Goal: Task Accomplishment & Management: Manage account settings

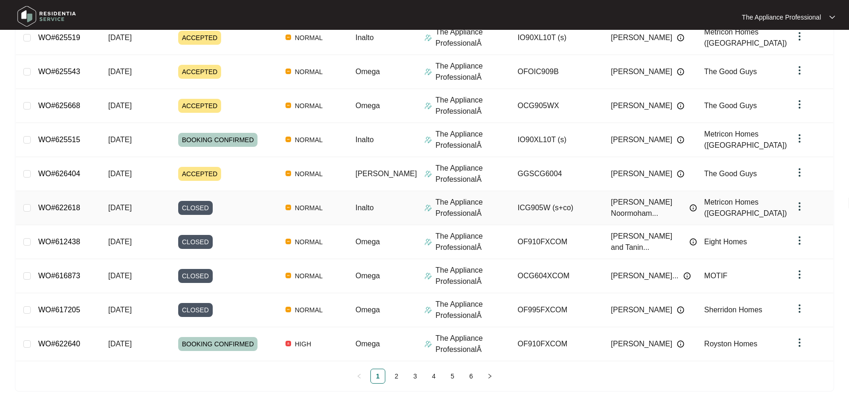
scroll to position [157, 0]
click at [392, 374] on link "2" at bounding box center [397, 376] width 14 height 14
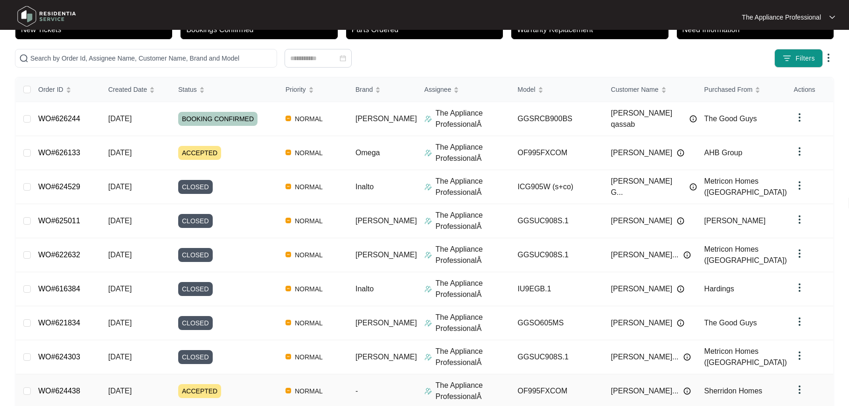
scroll to position [61, 0]
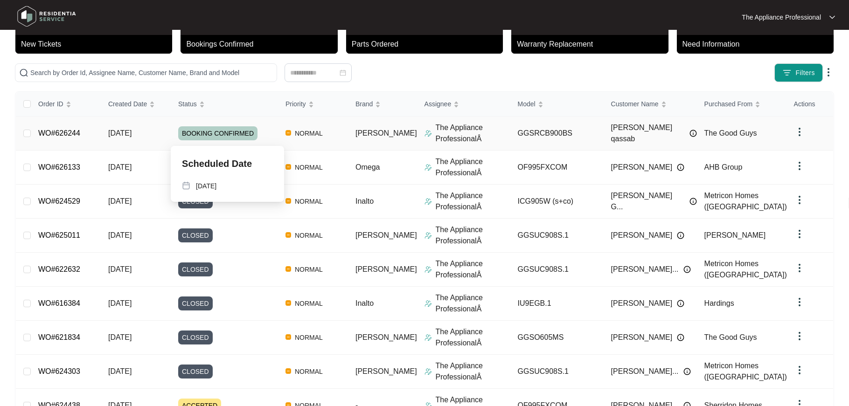
click at [247, 133] on span "BOOKING CONFIRMED" at bounding box center [217, 133] width 79 height 14
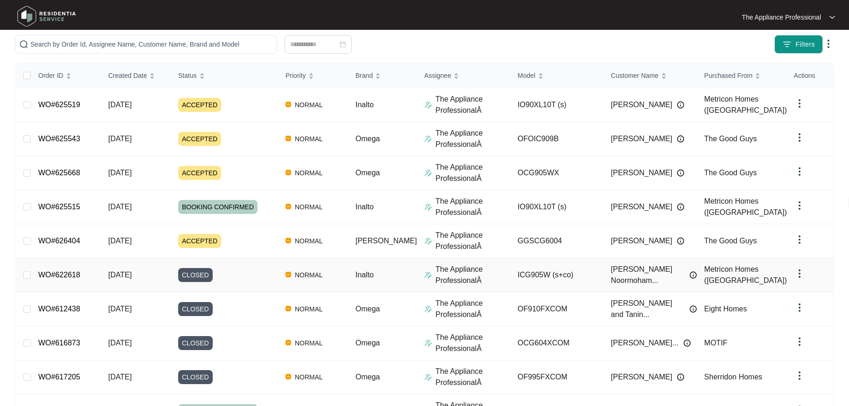
scroll to position [157, 0]
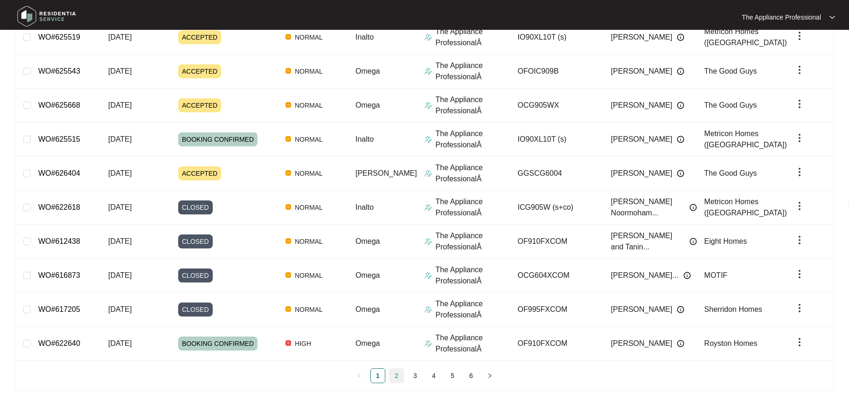
click at [397, 375] on link "2" at bounding box center [397, 376] width 14 height 14
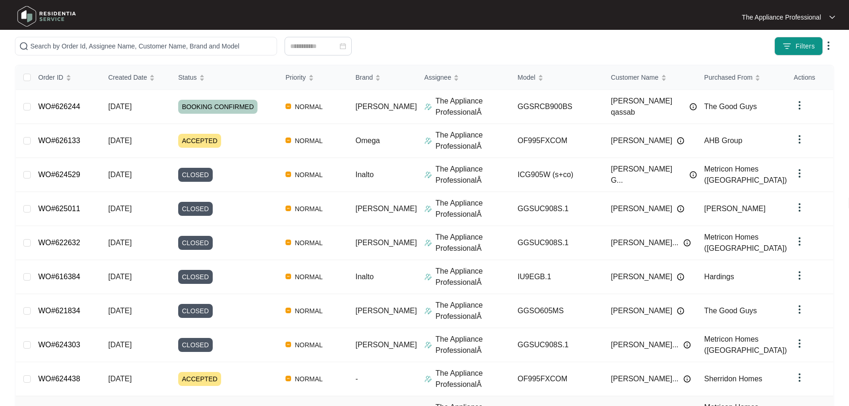
scroll to position [0, 0]
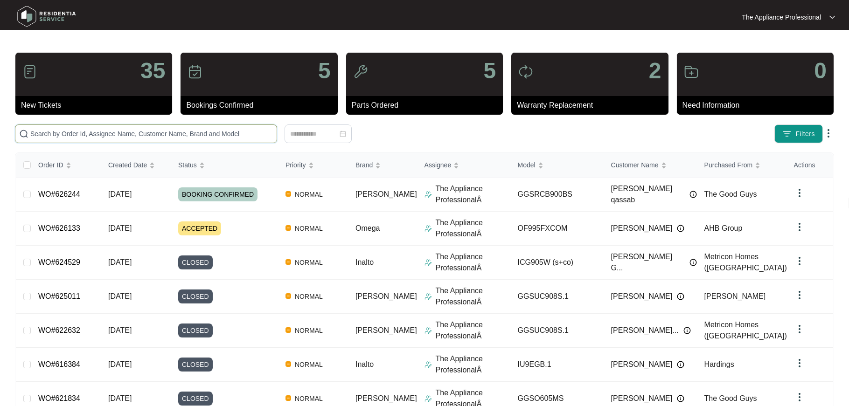
click at [177, 129] on input "text" at bounding box center [151, 134] width 243 height 10
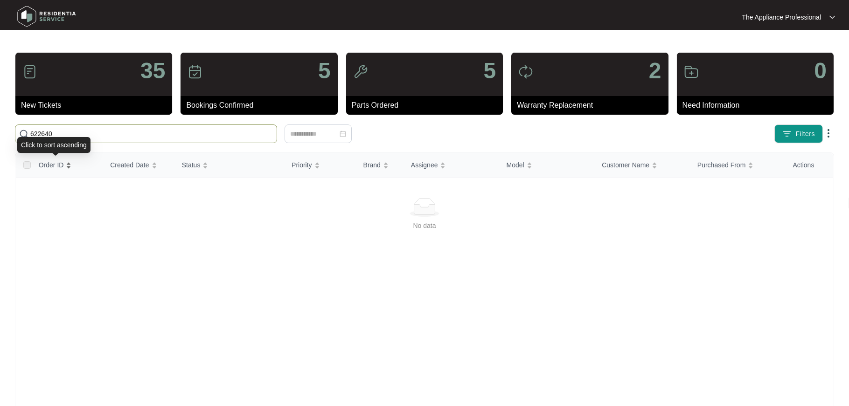
type input "622640"
click at [60, 164] on span "Order ID" at bounding box center [51, 165] width 25 height 10
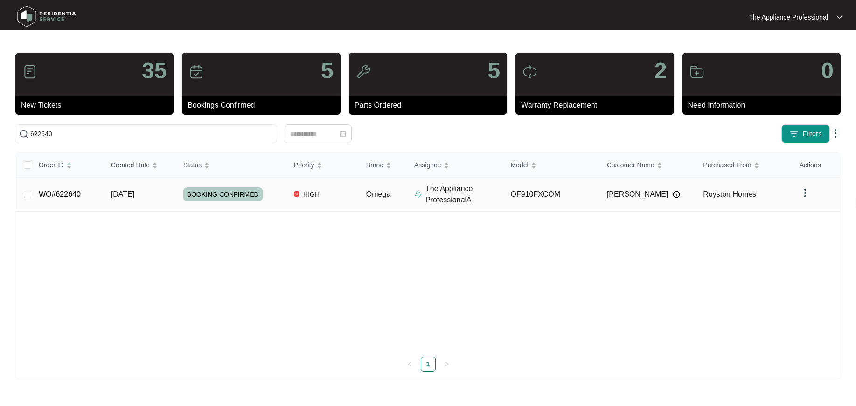
click at [67, 194] on link "WO#622640" at bounding box center [60, 194] width 42 height 8
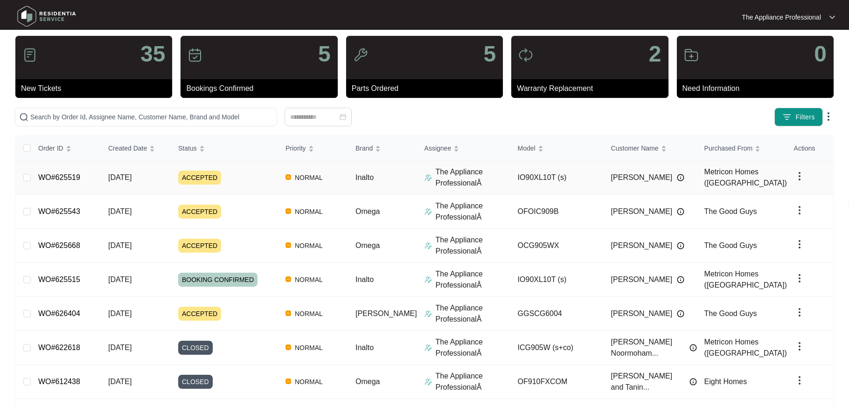
scroll to position [18, 0]
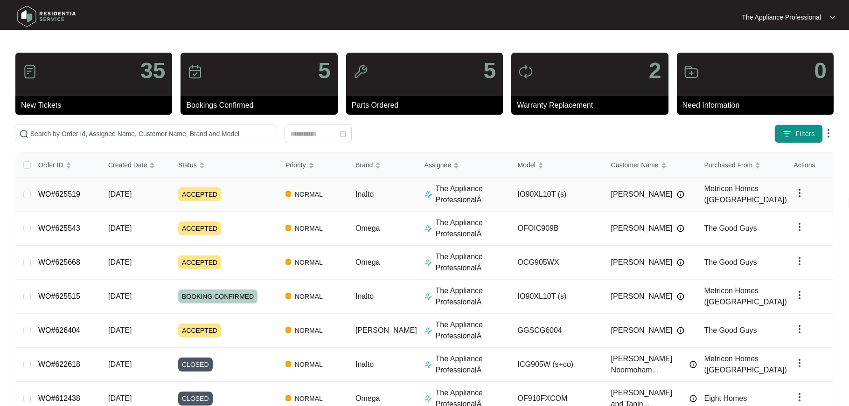
click at [210, 193] on span "ACCEPTED" at bounding box center [199, 195] width 43 height 14
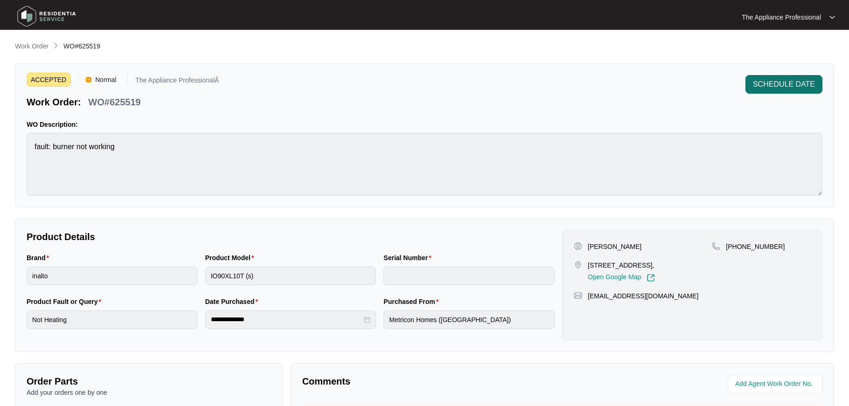
click at [766, 85] on span "SCHEDULE DATE" at bounding box center [784, 84] width 62 height 11
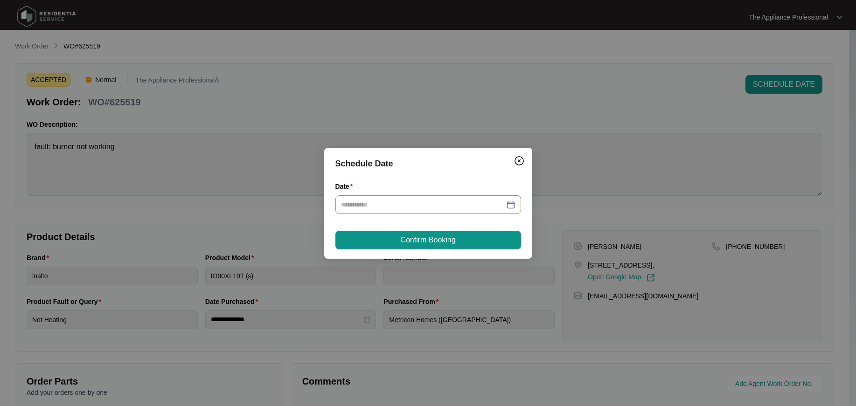
click at [511, 205] on div at bounding box center [428, 205] width 175 height 10
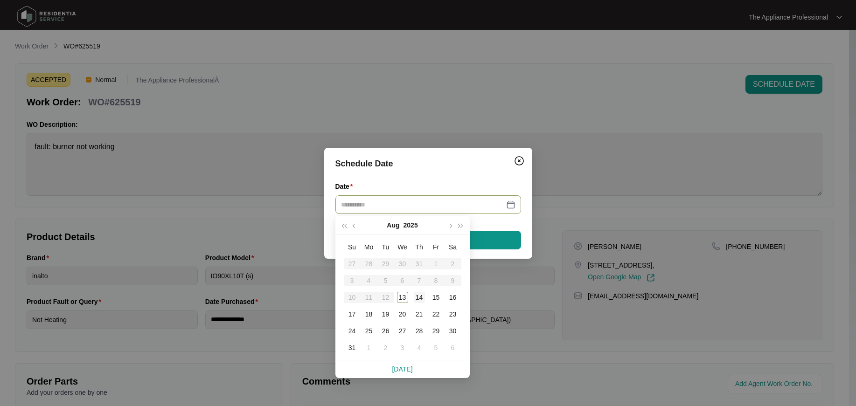
type input "**********"
click at [417, 295] on div "14" at bounding box center [419, 297] width 11 height 11
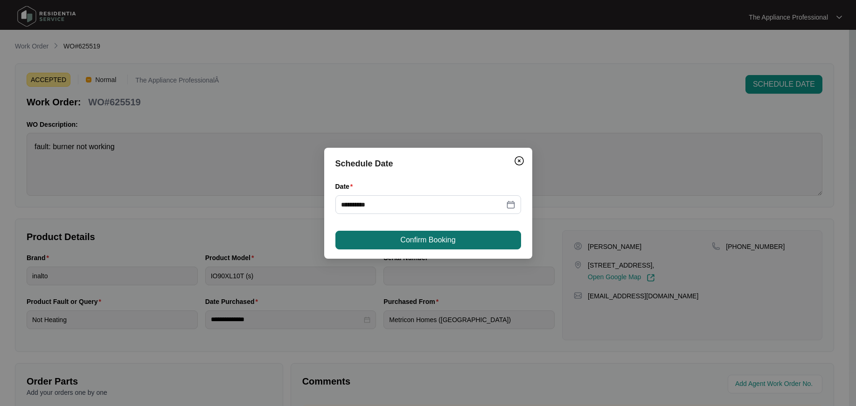
click at [424, 243] on span "Confirm Booking" at bounding box center [427, 240] width 55 height 11
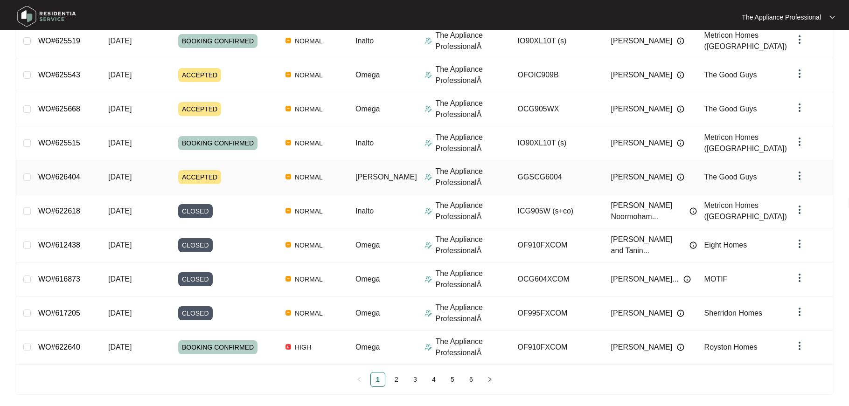
scroll to position [157, 0]
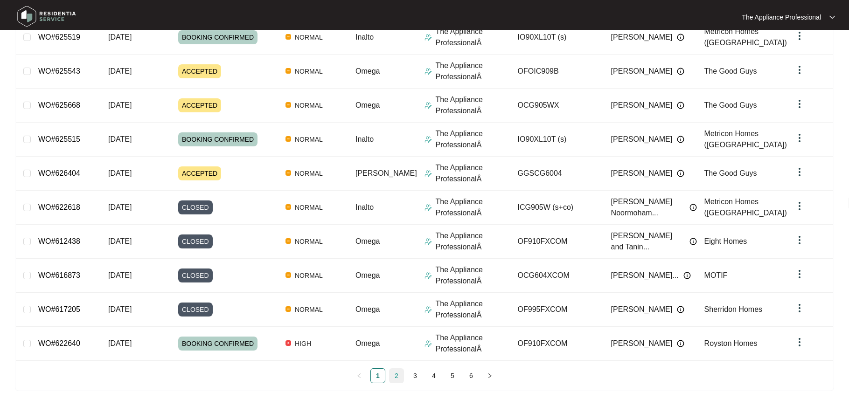
click at [399, 376] on link "2" at bounding box center [397, 376] width 14 height 14
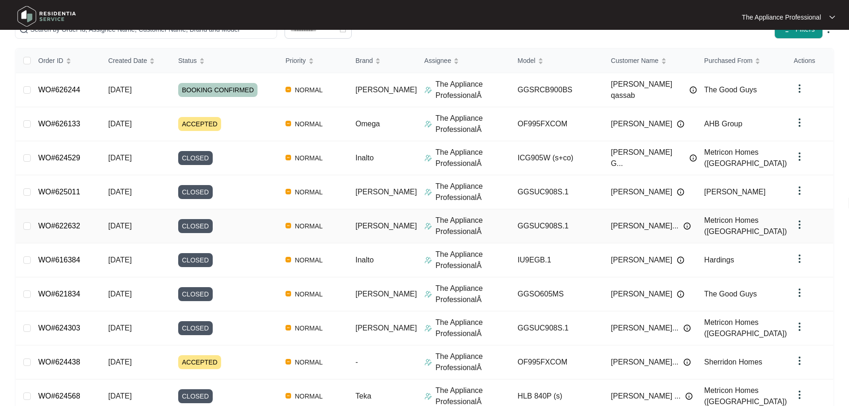
scroll to position [0, 0]
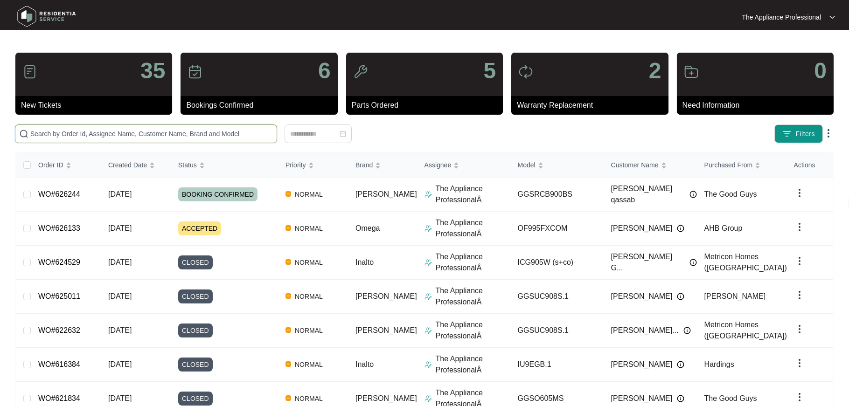
click at [172, 131] on input "text" at bounding box center [151, 134] width 243 height 10
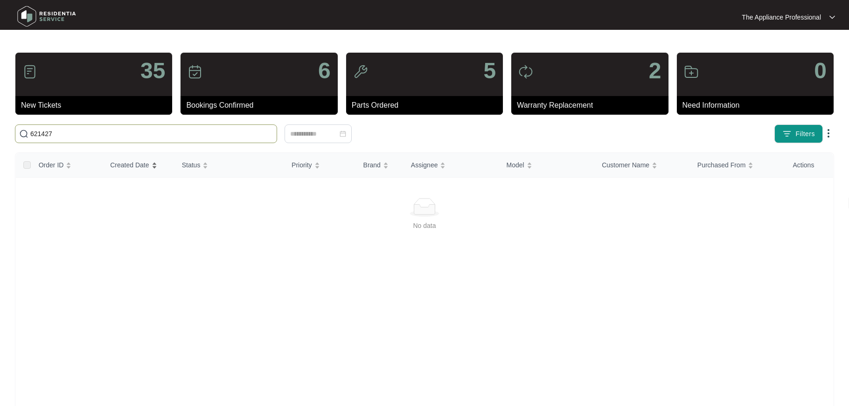
type input "621427"
click at [157, 166] on div "Created Date" at bounding box center [133, 165] width 47 height 13
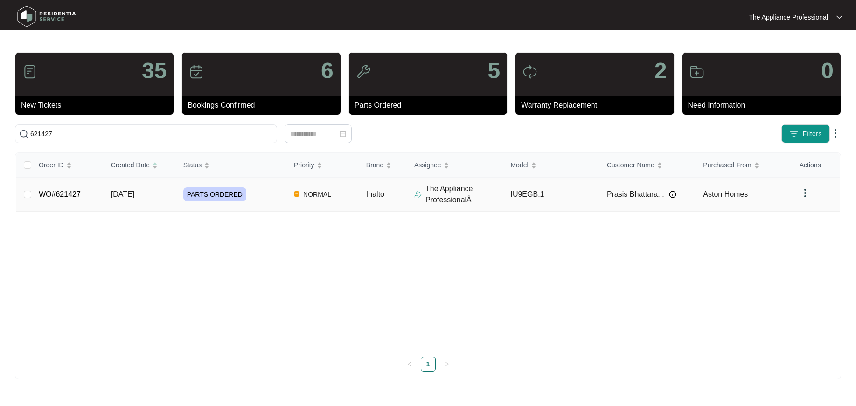
click at [134, 196] on span "[DATE]" at bounding box center [122, 194] width 23 height 8
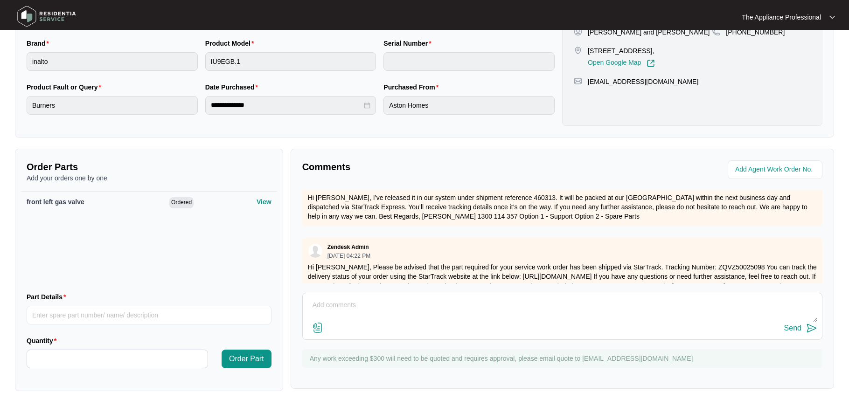
scroll to position [192, 0]
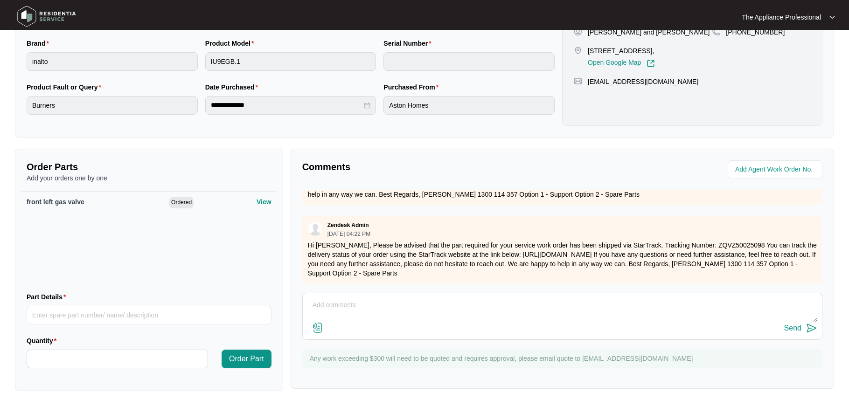
click at [321, 307] on textarea at bounding box center [563, 310] width 510 height 24
type textarea "Booked in for [DATE]."
click at [789, 326] on div "Send" at bounding box center [792, 328] width 17 height 8
